Goal: Task Accomplishment & Management: Use online tool/utility

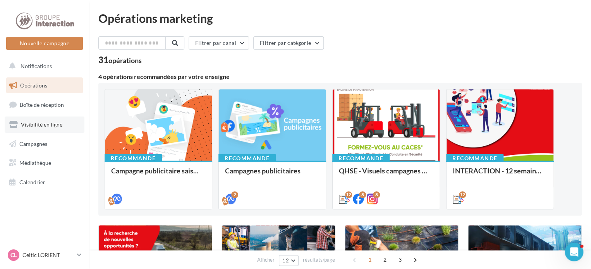
click at [50, 124] on span "Visibilité en ligne" at bounding box center [41, 124] width 41 height 7
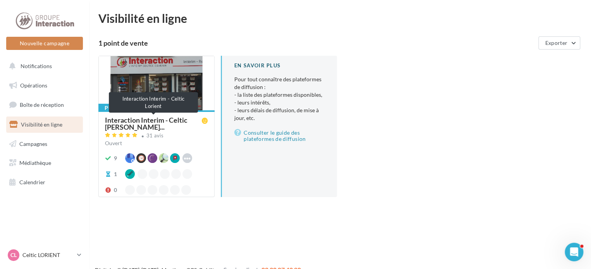
click at [138, 118] on span "Interaction Interim - Celtic Lori..." at bounding box center [153, 124] width 97 height 14
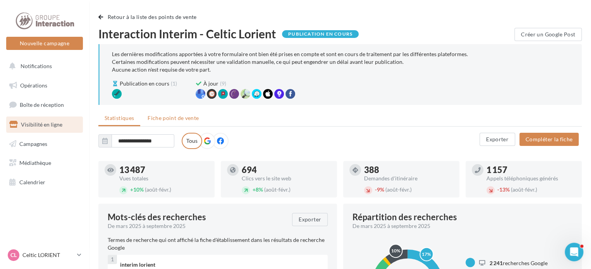
click at [175, 120] on span "Fiche point de vente" at bounding box center [173, 118] width 51 height 7
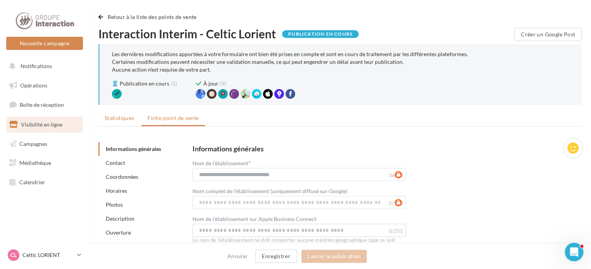
click at [118, 124] on li "Statistiques" at bounding box center [119, 118] width 42 height 14
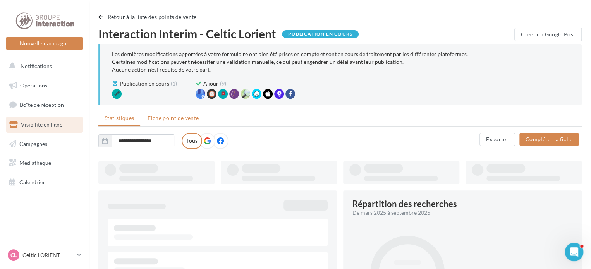
click at [167, 116] on span "Fiche point de vente" at bounding box center [173, 118] width 51 height 7
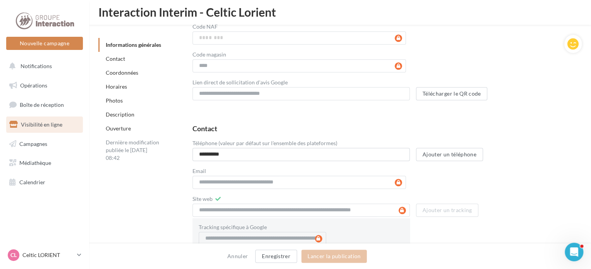
scroll to position [328, 0]
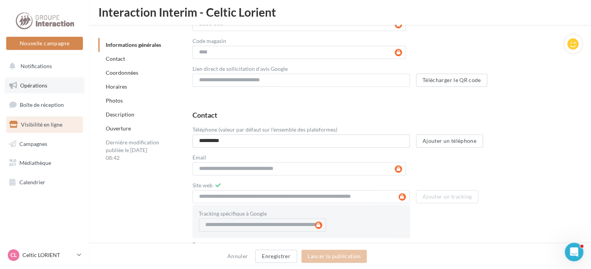
click at [34, 85] on span "Opérations" at bounding box center [33, 85] width 27 height 7
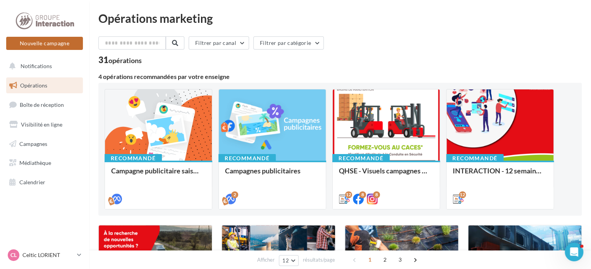
click at [34, 45] on button "Nouvelle campagne" at bounding box center [44, 43] width 77 height 13
click at [511, 60] on div at bounding box center [295, 122] width 591 height 269
click at [60, 47] on button "Nouvelle campagne" at bounding box center [44, 43] width 77 height 13
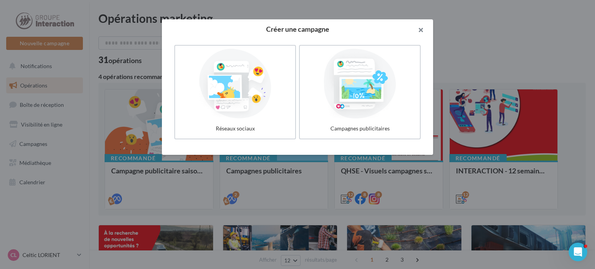
click at [420, 26] on button "button" at bounding box center [417, 30] width 31 height 23
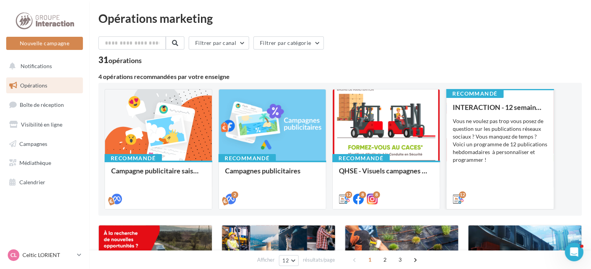
click at [528, 112] on div "INTERACTION - 12 semaines de publication Vous ne voulez pas trop vous posez de …" at bounding box center [500, 152] width 95 height 99
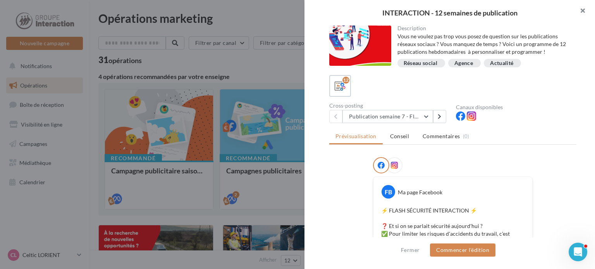
click at [583, 12] on button "button" at bounding box center [579, 11] width 31 height 23
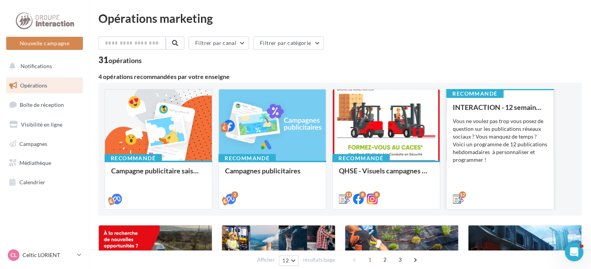
click at [481, 134] on div "Vous ne voulez pas trop vous posez de question sur les publications réseaux soc…" at bounding box center [500, 140] width 95 height 46
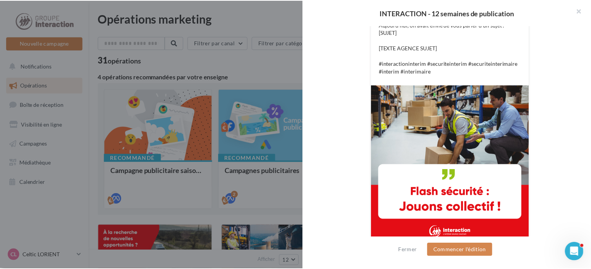
scroll to position [234, 0]
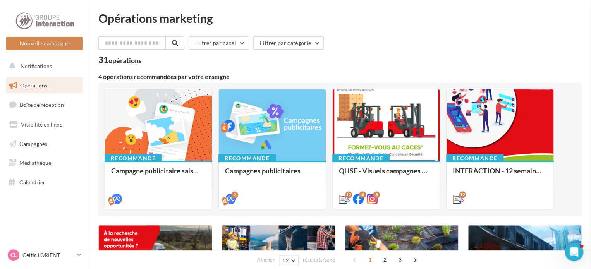
click at [45, 164] on span "Médiathèque" at bounding box center [35, 163] width 32 height 7
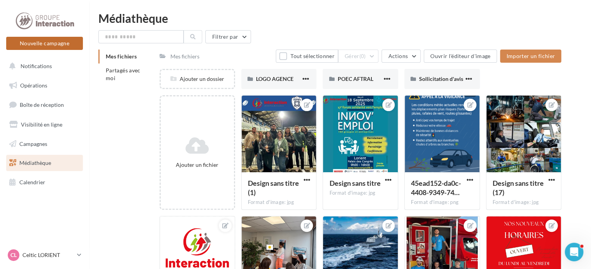
click at [42, 43] on button "Nouvelle campagne" at bounding box center [44, 43] width 77 height 13
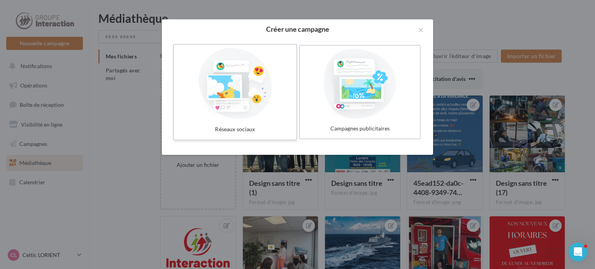
click at [214, 100] on div at bounding box center [235, 83] width 116 height 71
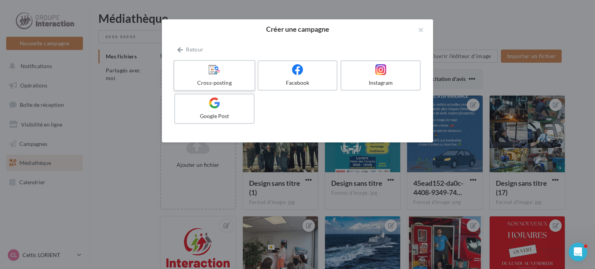
click at [222, 74] on div at bounding box center [214, 70] width 74 height 12
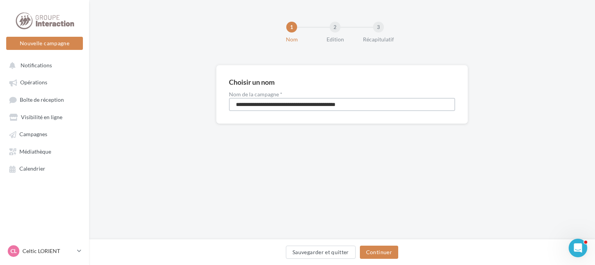
click at [304, 101] on input "**********" at bounding box center [342, 104] width 226 height 13
drag, startPoint x: 178, startPoint y: 103, endPoint x: 160, endPoint y: 97, distance: 19.4
click at [171, 101] on div "**********" at bounding box center [342, 107] width 506 height 84
type input "****"
click at [376, 252] on button "Continuer" at bounding box center [379, 252] width 38 height 13
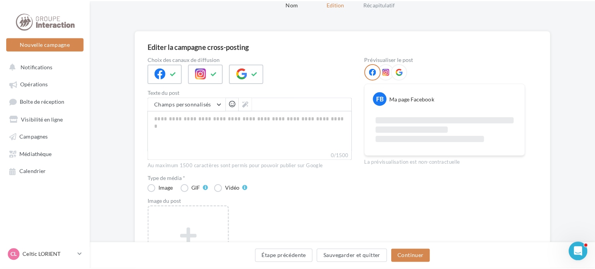
scroll to position [77, 0]
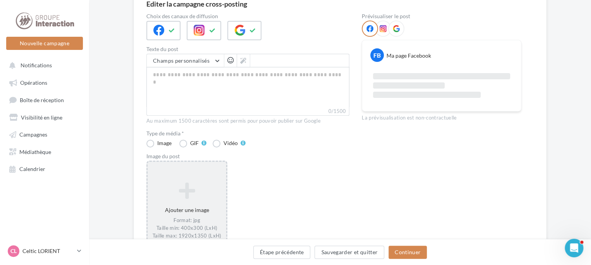
click at [194, 182] on icon at bounding box center [187, 191] width 72 height 19
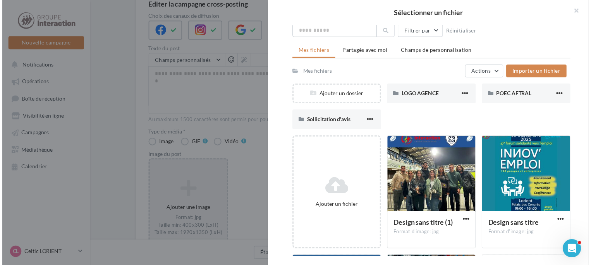
scroll to position [0, 0]
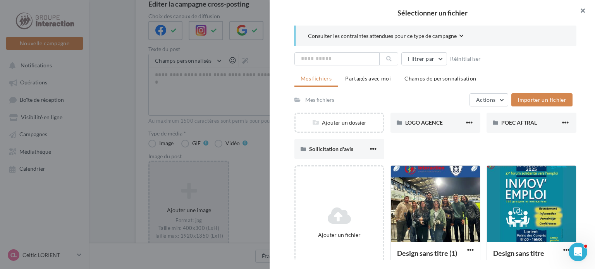
click at [583, 9] on button "button" at bounding box center [579, 11] width 31 height 23
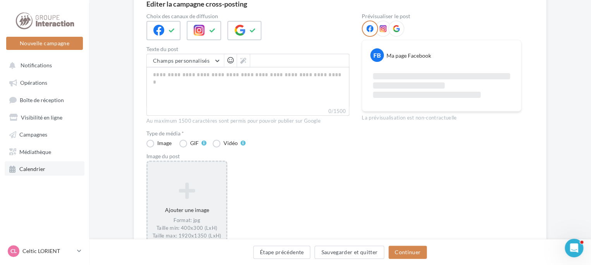
click at [38, 168] on span "Calendrier" at bounding box center [32, 169] width 26 height 7
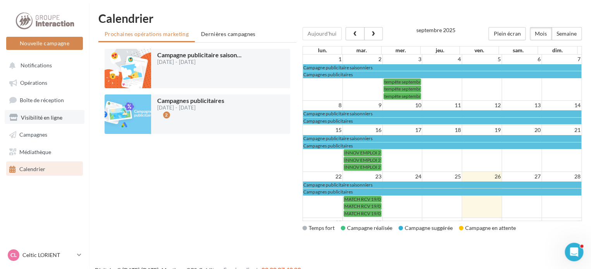
click at [40, 118] on span "Visibilité en ligne" at bounding box center [41, 117] width 41 height 7
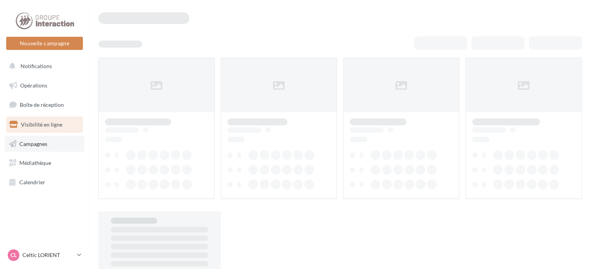
click at [36, 144] on span "Campagnes" at bounding box center [33, 143] width 28 height 7
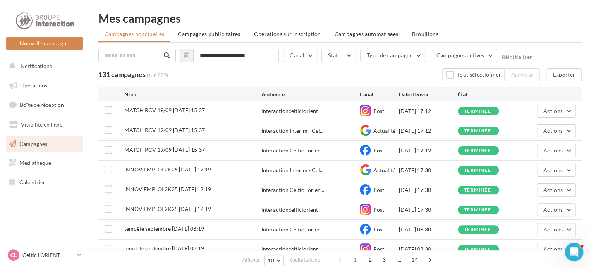
click at [35, 143] on span "Campagnes" at bounding box center [33, 143] width 28 height 7
click at [547, 112] on span "Actions" at bounding box center [552, 111] width 19 height 7
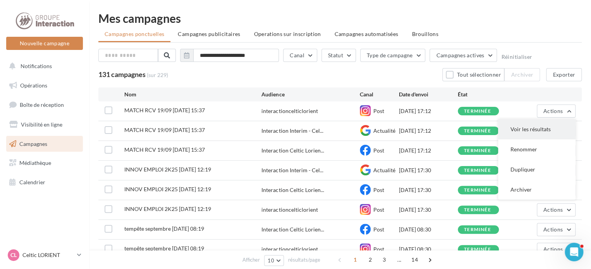
click at [536, 129] on button "Voir les résultats" at bounding box center [536, 129] width 77 height 20
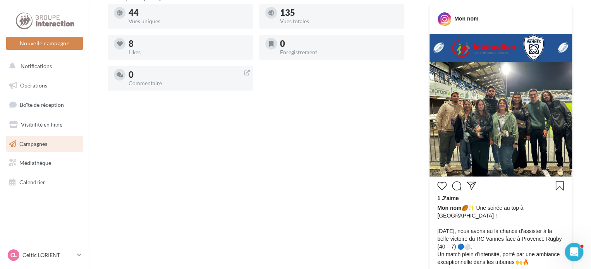
scroll to position [77, 0]
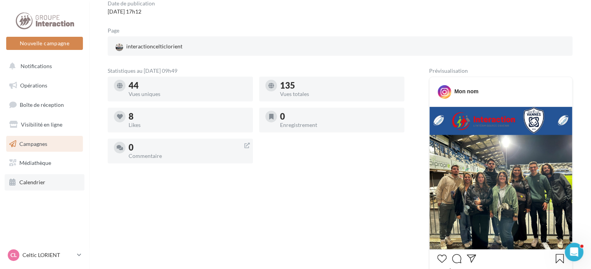
click at [37, 178] on link "Calendrier" at bounding box center [45, 182] width 80 height 16
